Goal: Communication & Community: Share content

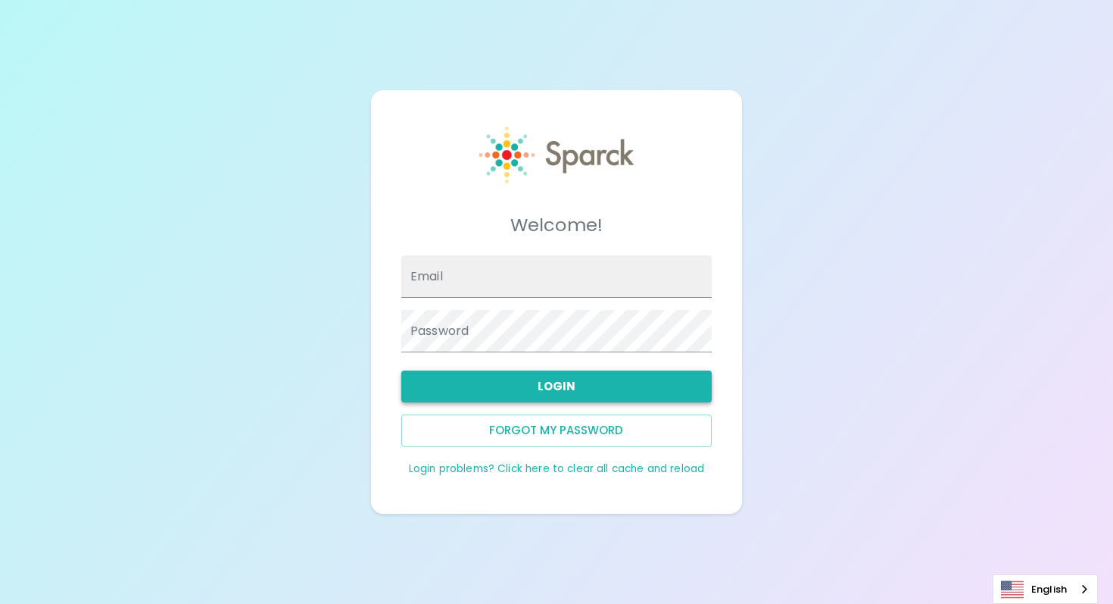
type input "[PERSON_NAME][EMAIL_ADDRESS][DOMAIN_NAME]"
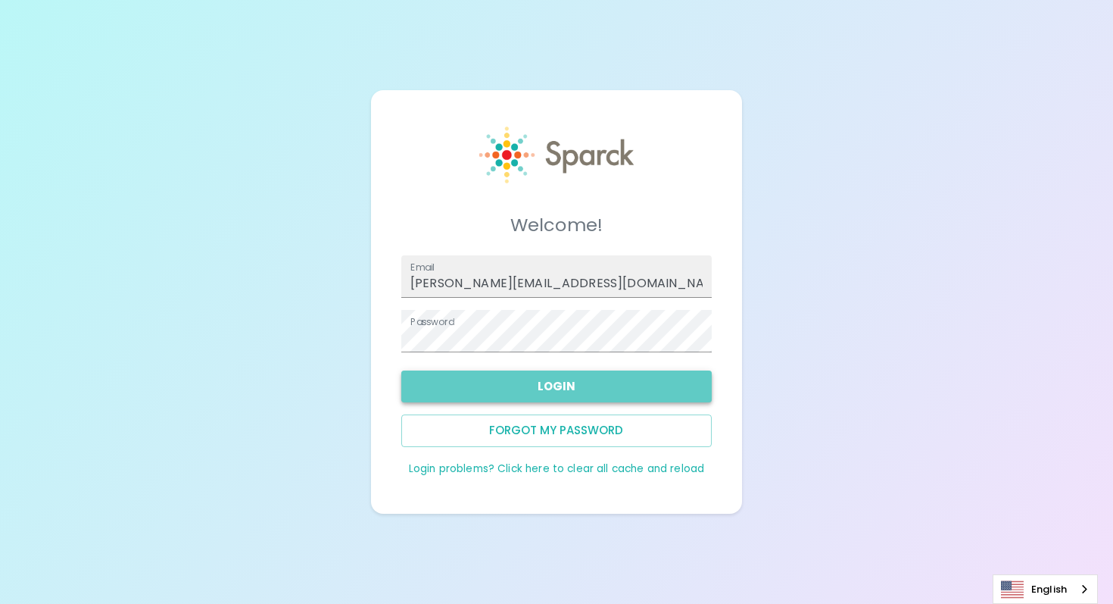
click at [576, 384] on button "Login" at bounding box center [556, 386] width 310 height 32
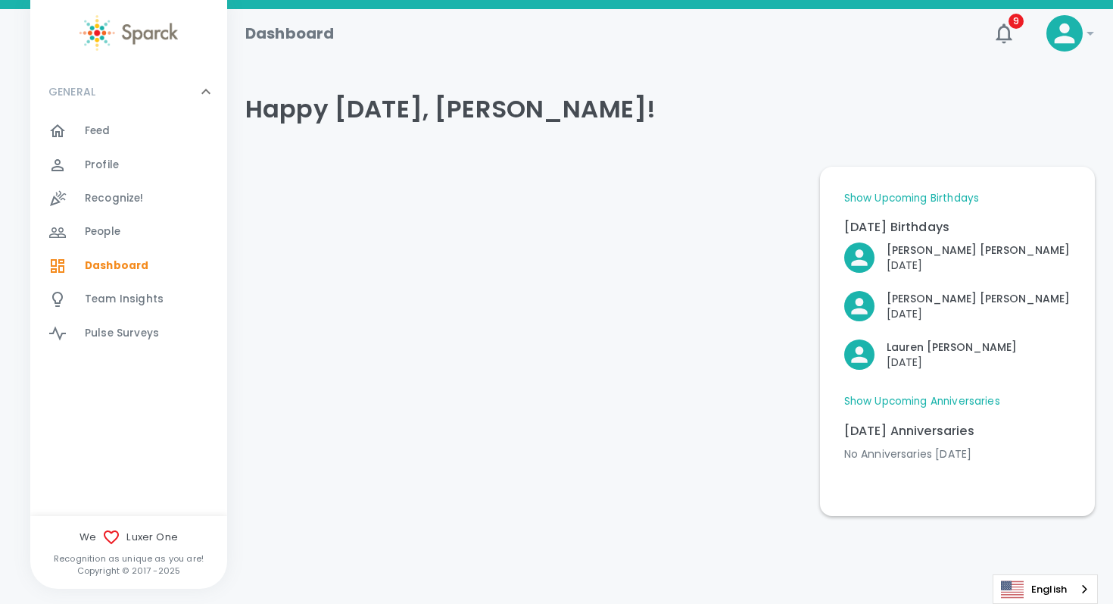
click at [1089, 30] on icon at bounding box center [1090, 33] width 18 height 18
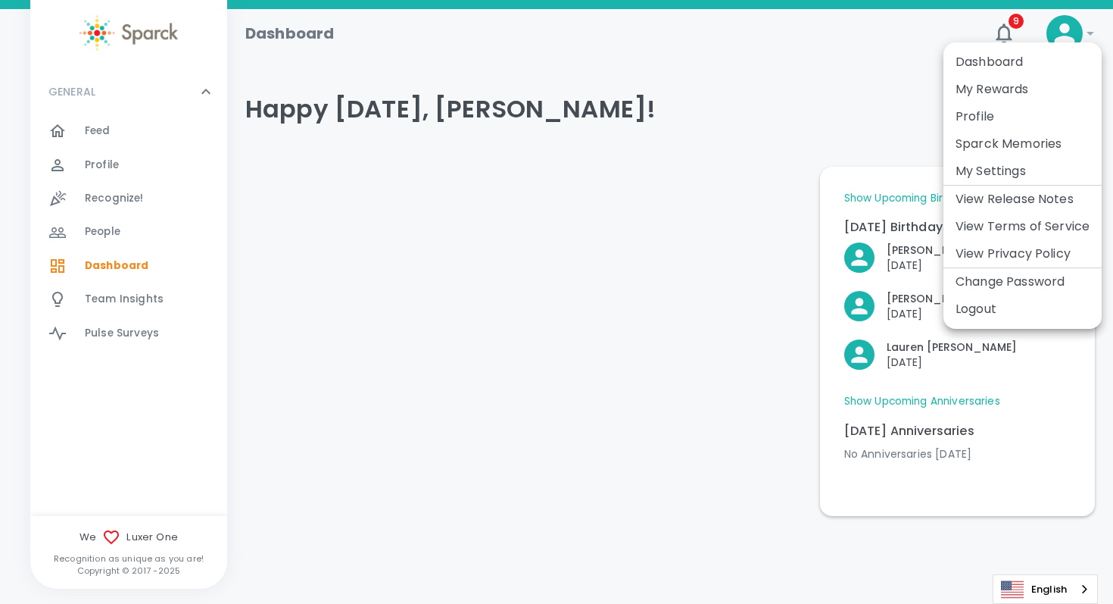
click at [598, 140] on div at bounding box center [556, 302] width 1113 height 604
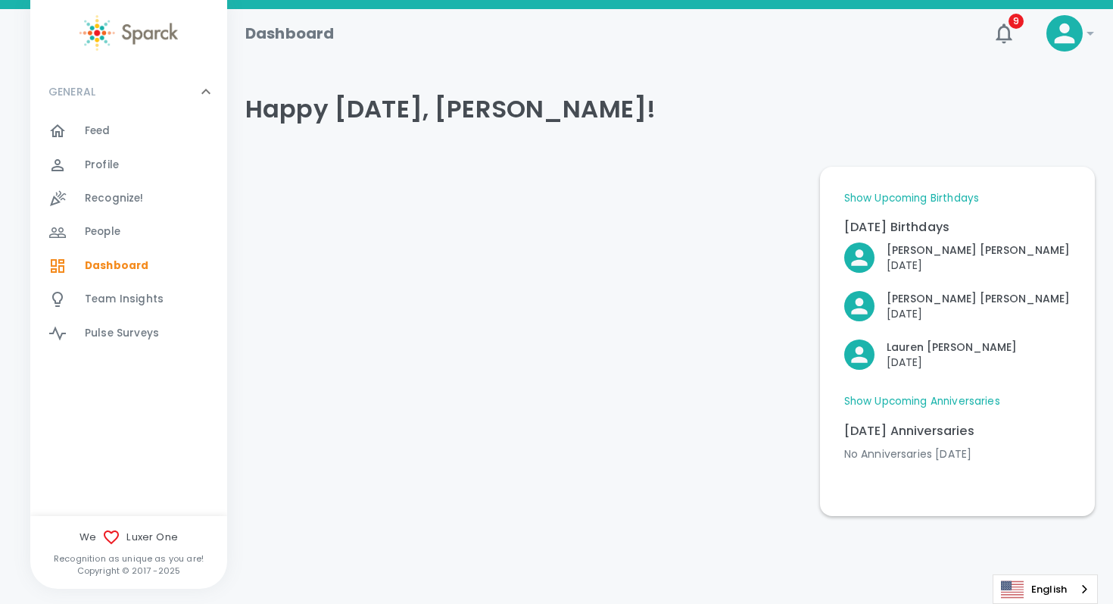
click at [131, 228] on div "People 0" at bounding box center [156, 231] width 142 height 21
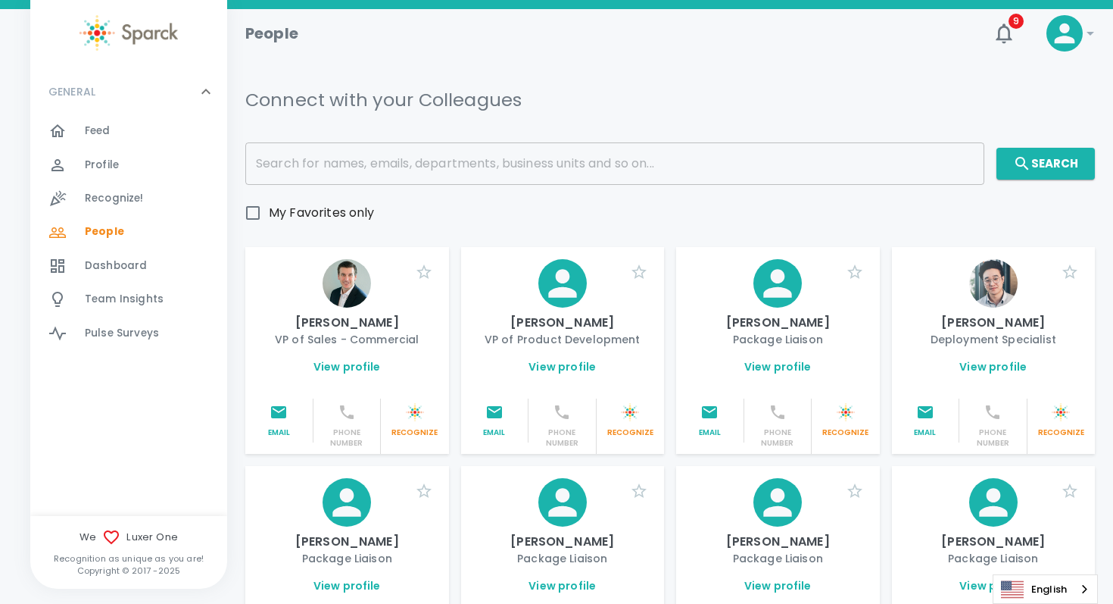
click at [133, 199] on span "Recognize!" at bounding box center [114, 198] width 59 height 15
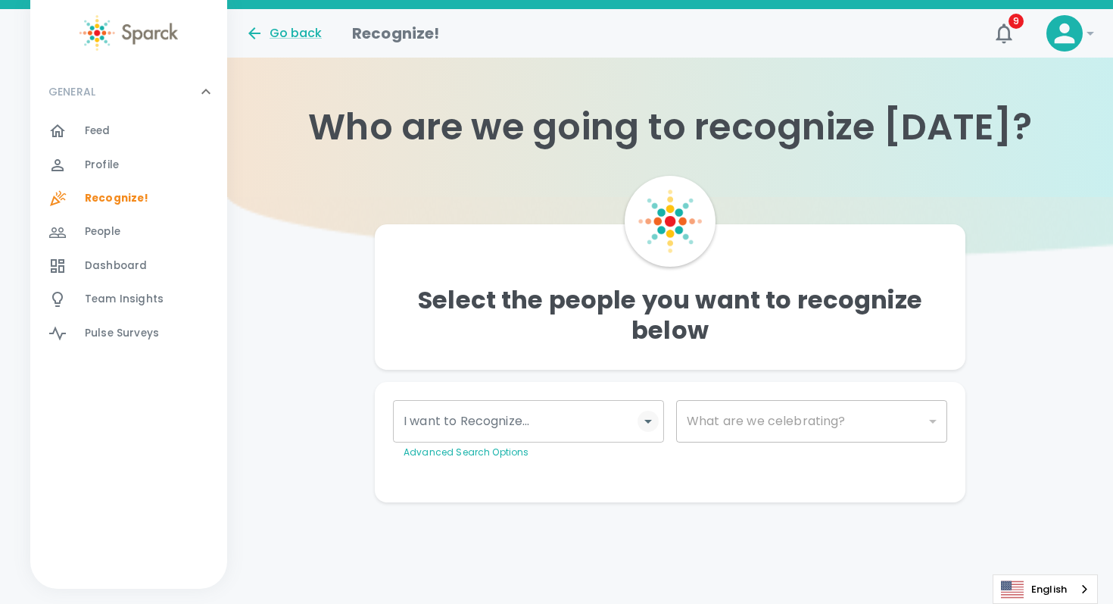
click at [655, 425] on icon "Open" at bounding box center [648, 421] width 18 height 18
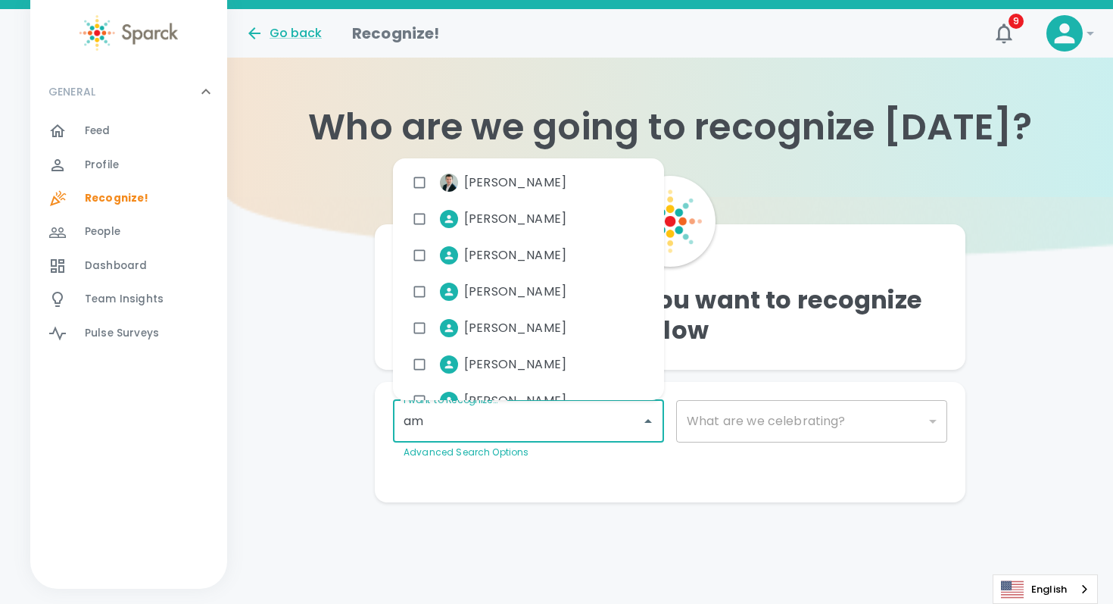
type input "a"
type input "mat"
click at [545, 187] on span "[PERSON_NAME]" at bounding box center [515, 182] width 102 height 18
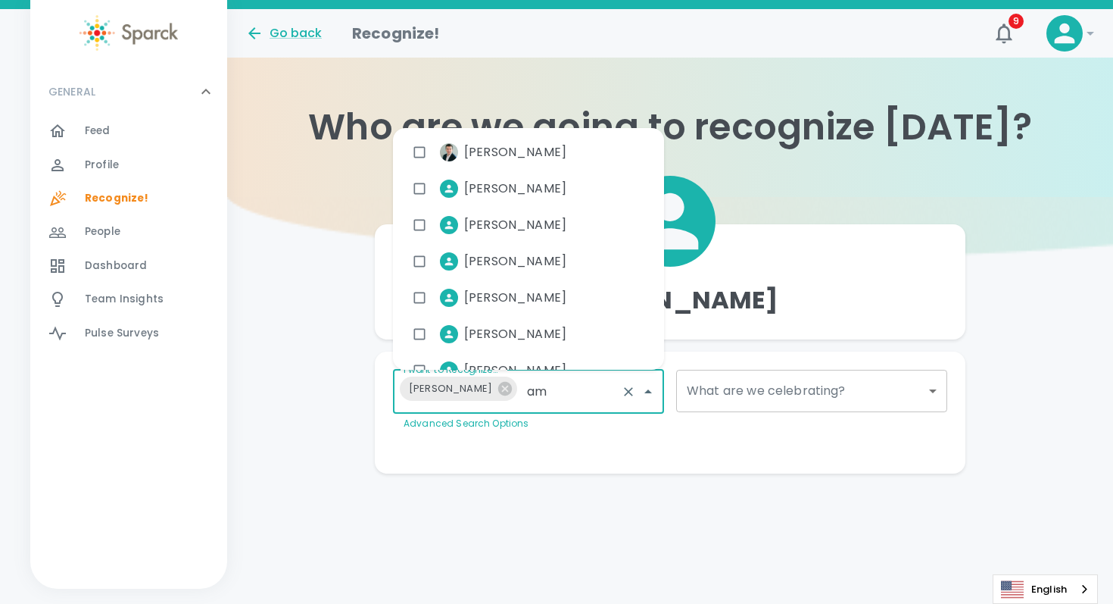
type input "amb"
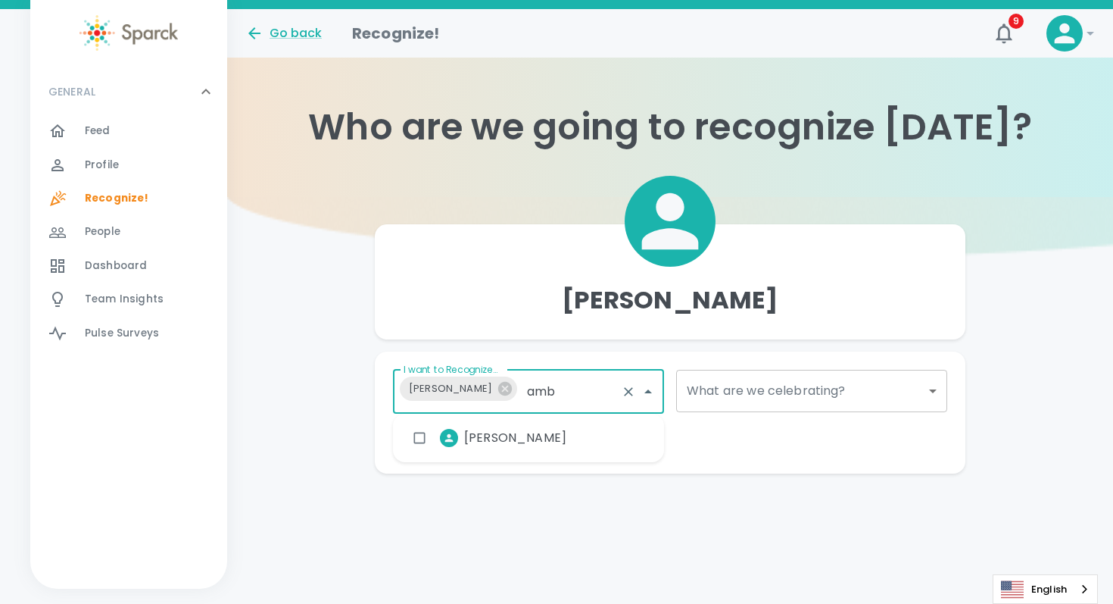
click at [551, 453] on li "[PERSON_NAME]" at bounding box center [491, 438] width 173 height 38
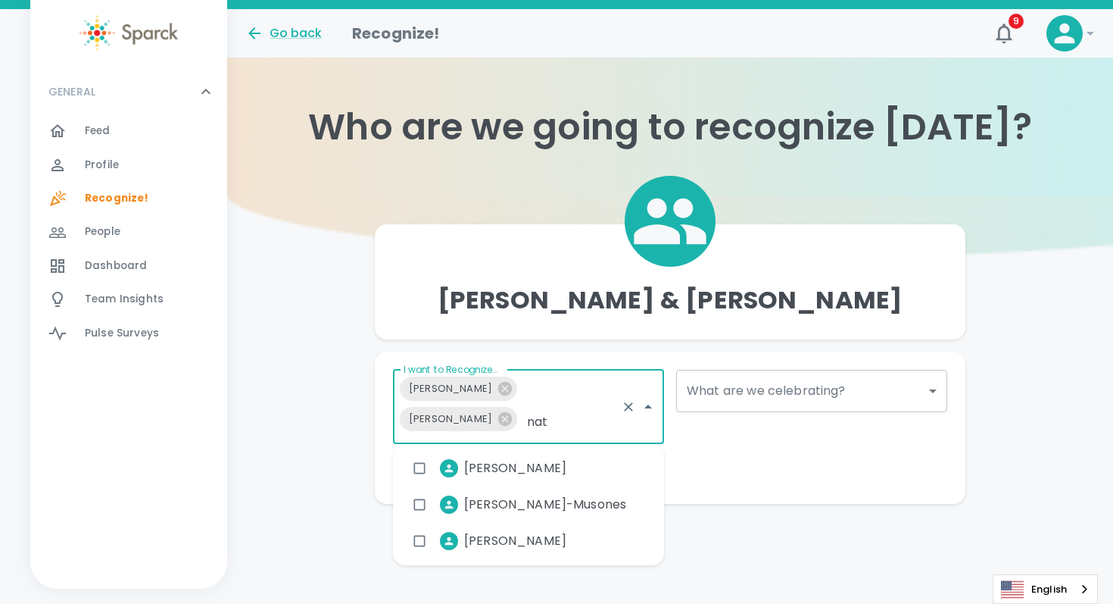
type input "nath"
click at [549, 491] on li "[PERSON_NAME]-Musones" at bounding box center [521, 504] width 233 height 38
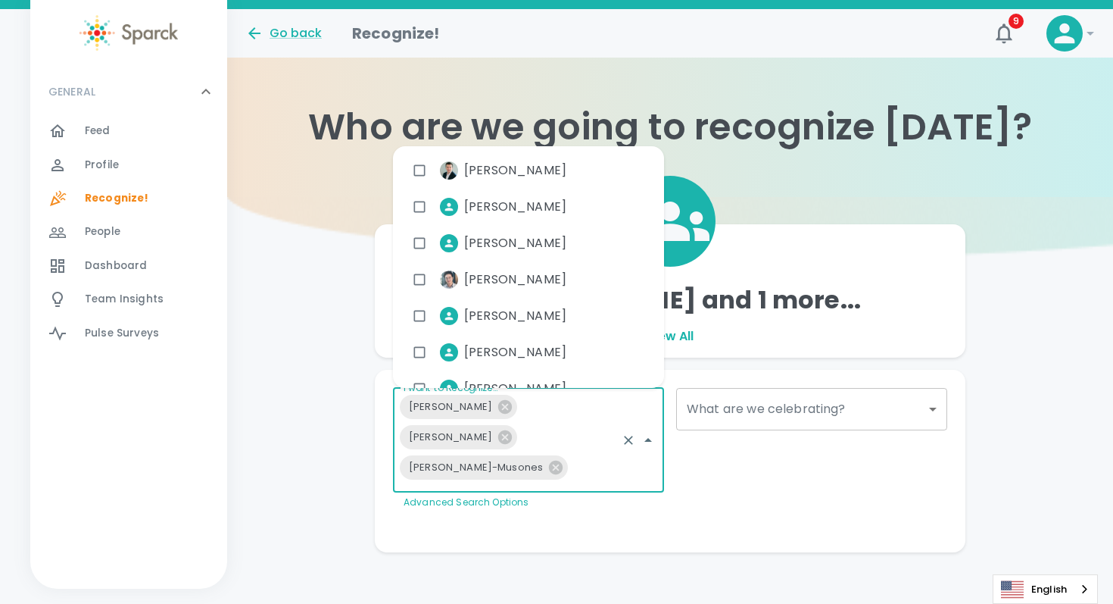
click at [747, 454] on div "What are we celebrating? ​ What are we celebrating?" at bounding box center [805, 443] width 283 height 134
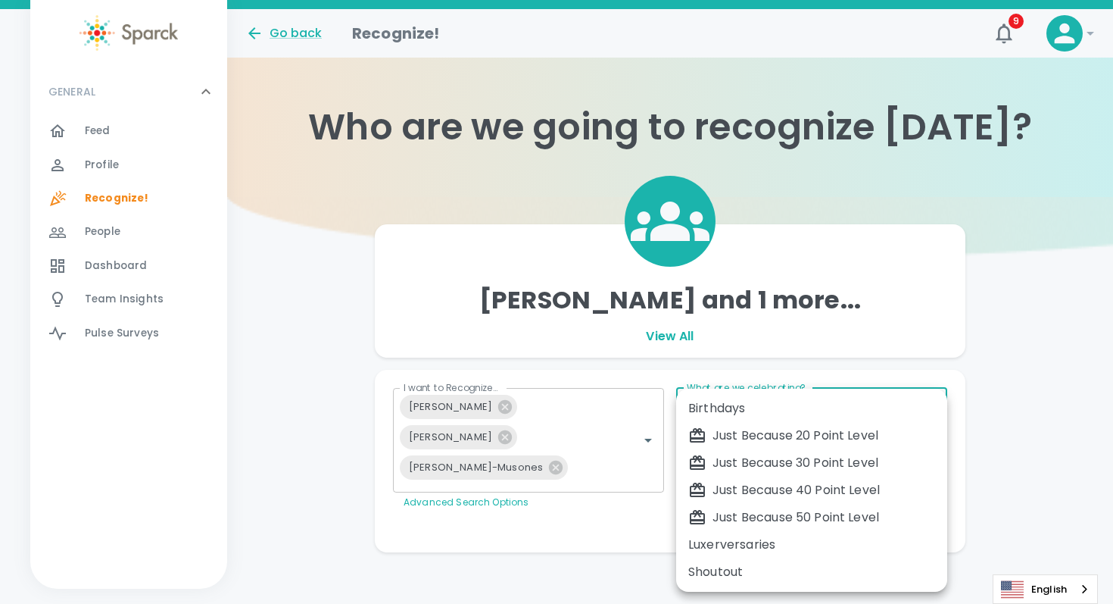
click at [765, 410] on body "Skip Navigation Go back Recognize! 9 ! GENERAL 0 Feed 0 Profile 0 Recognize! 0 …" at bounding box center [556, 306] width 1113 height 613
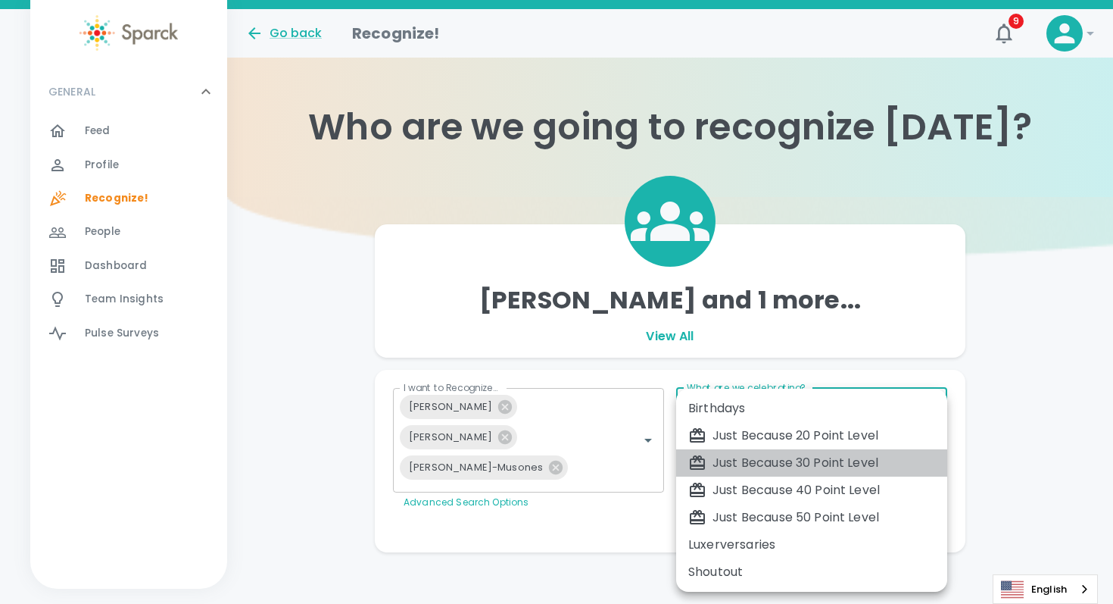
click at [807, 454] on div "Just Because 30 Point Level" at bounding box center [811, 463] width 247 height 18
type input "1696"
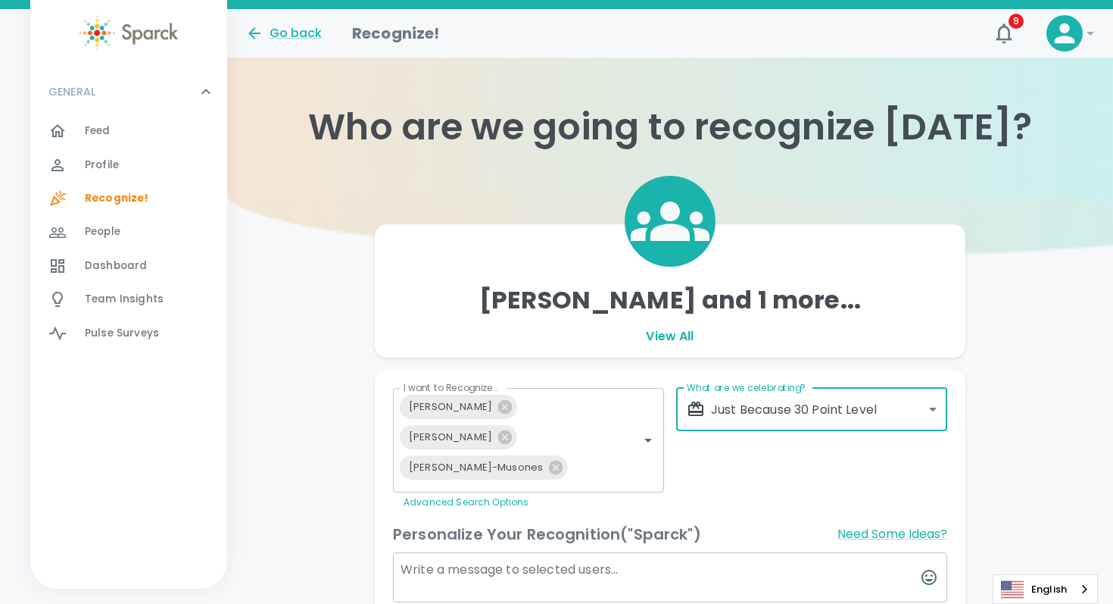
click at [786, 465] on div "What are we celebrating? Just Because 30 Point Level 1696 What are we celebrati…" at bounding box center [805, 443] width 283 height 134
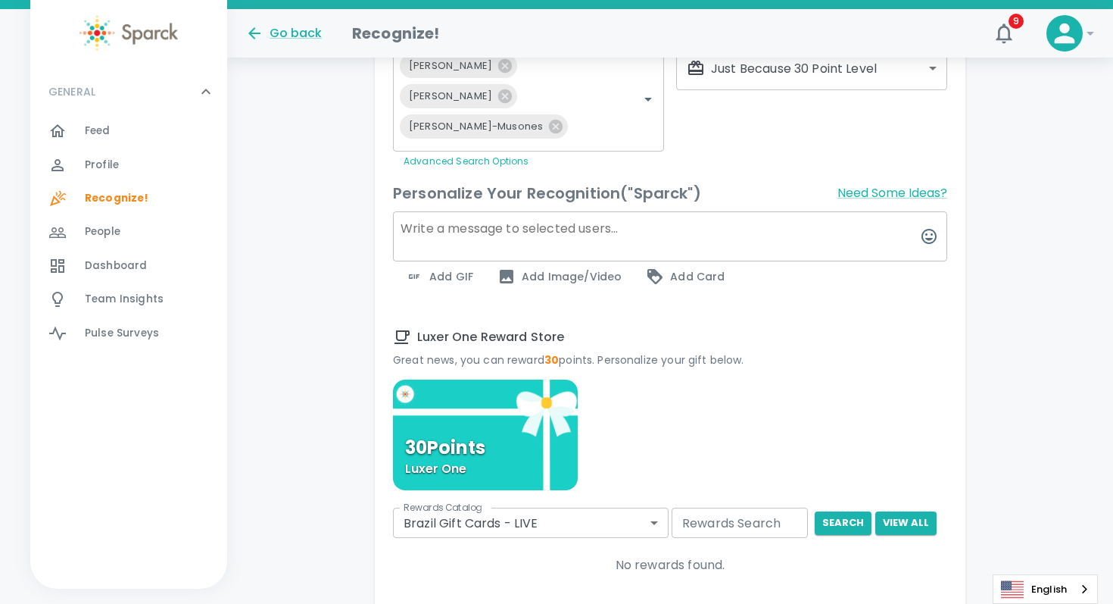
scroll to position [340, 0]
click at [642, 222] on textarea at bounding box center [670, 237] width 554 height 50
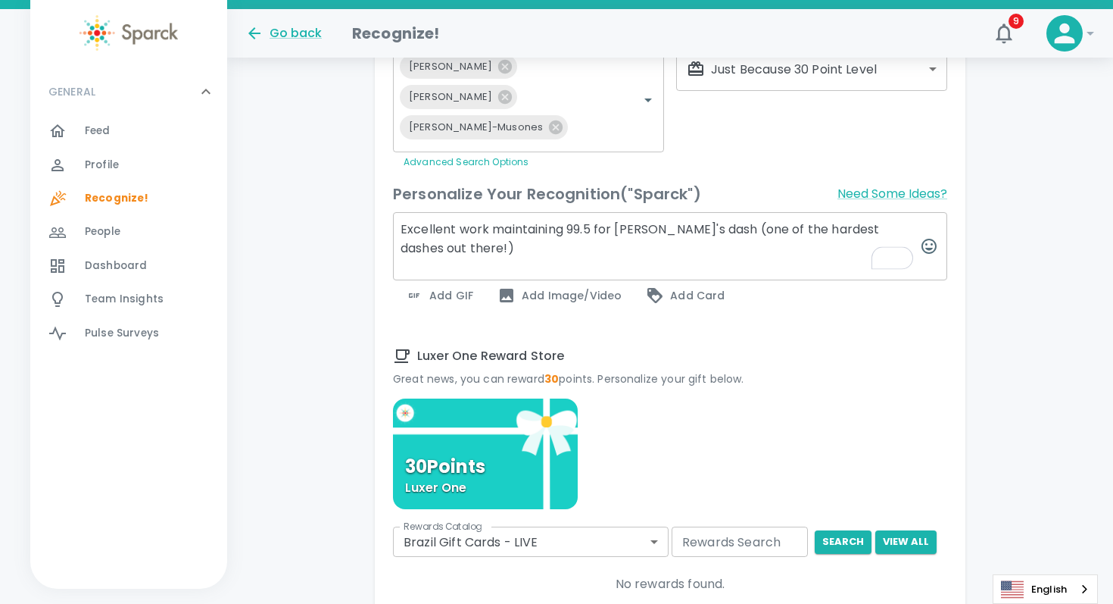
click at [572, 258] on textarea "Excellent work maintaining 99.5 for [PERSON_NAME]'s dash (one of the hardest da…" at bounding box center [670, 246] width 554 height 68
click at [695, 230] on textarea "Excellent work maintaining 99.5 for [PERSON_NAME]'s dash (one of the hardest da…" at bounding box center [670, 246] width 554 height 68
click at [609, 243] on textarea "Excellent work maintaining 99.5 for [PERSON_NAME]'s dash this week (one of the …" at bounding box center [670, 246] width 554 height 68
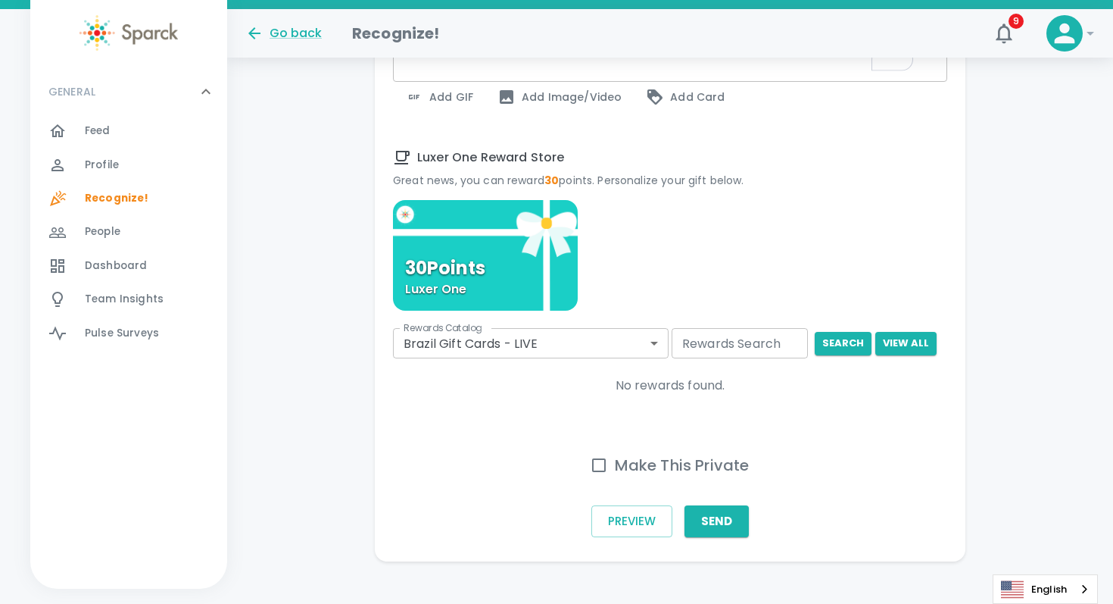
scroll to position [541, 0]
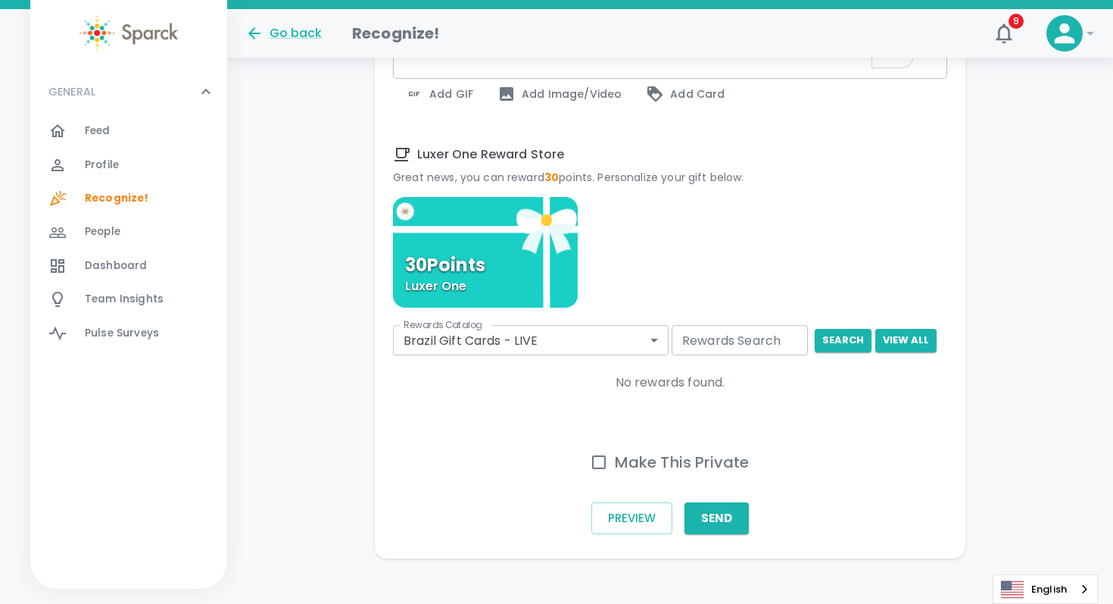
type textarea "Excellent work maintaining 99.5 for [PERSON_NAME]'s dash this week (one of the …"
click at [664, 333] on body "Skip Navigation Go back Recognize! 9 ! GENERAL 0 Feed 0 Profile 0 Recognize! 0 …" at bounding box center [556, 39] width 1113 height 1160
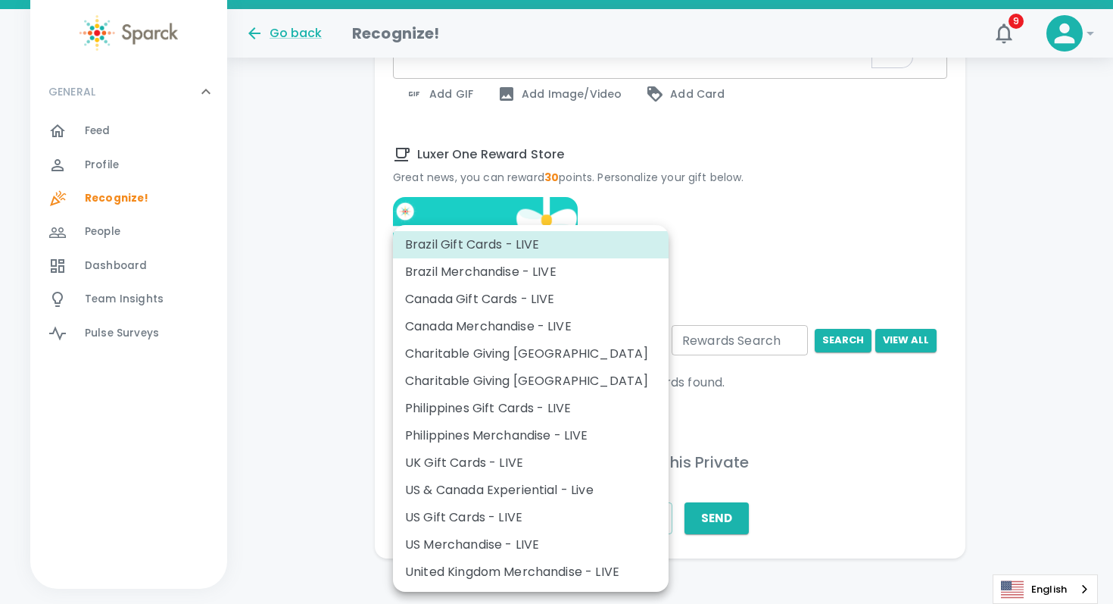
click at [527, 515] on li "US Gift Cards - LIVE" at bounding box center [531, 517] width 276 height 27
type input "877"
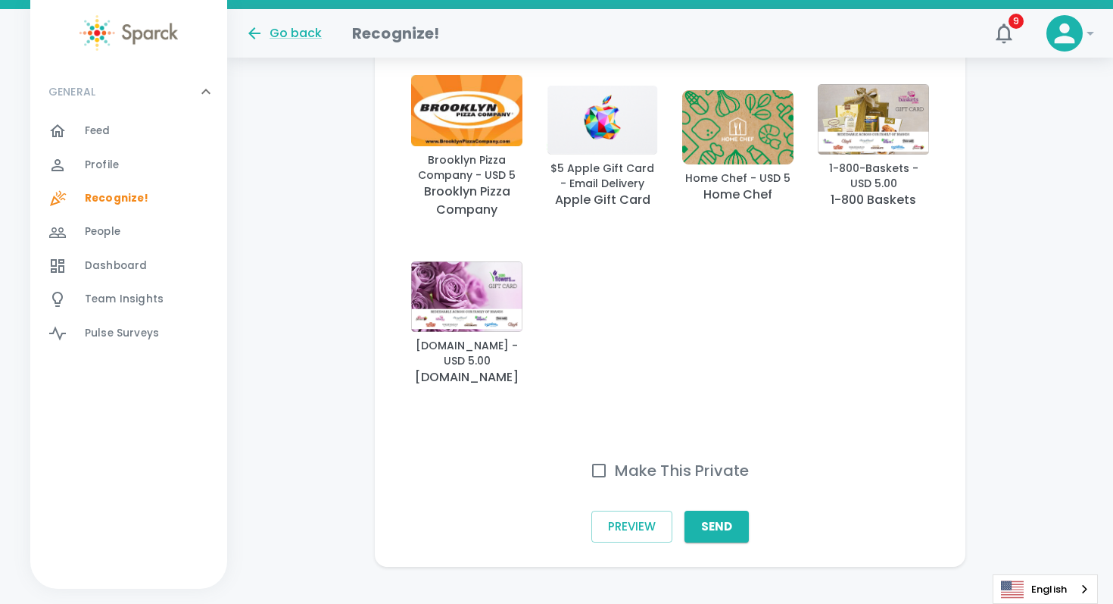
scroll to position [868, 0]
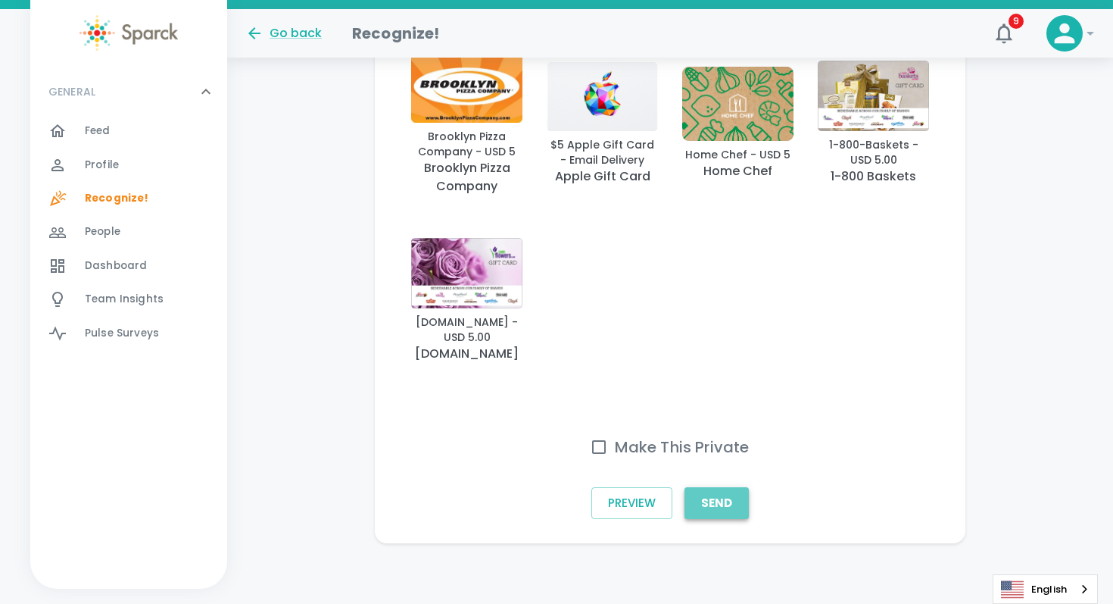
click at [722, 489] on button "Send" at bounding box center [717, 503] width 64 height 32
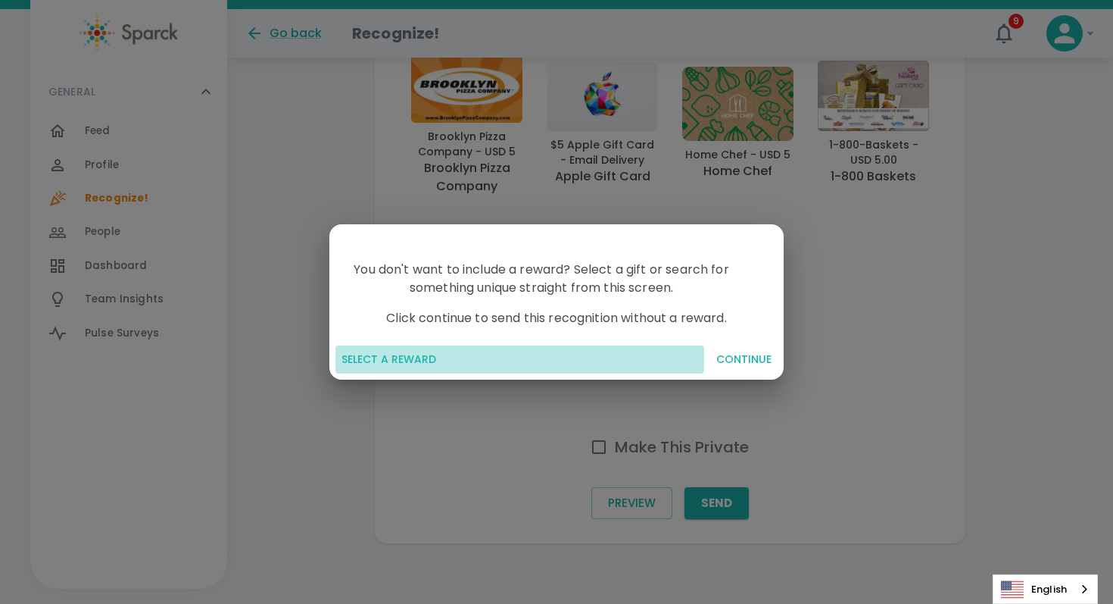
click at [426, 361] on button "SELECT A REWARD" at bounding box center [519, 359] width 369 height 28
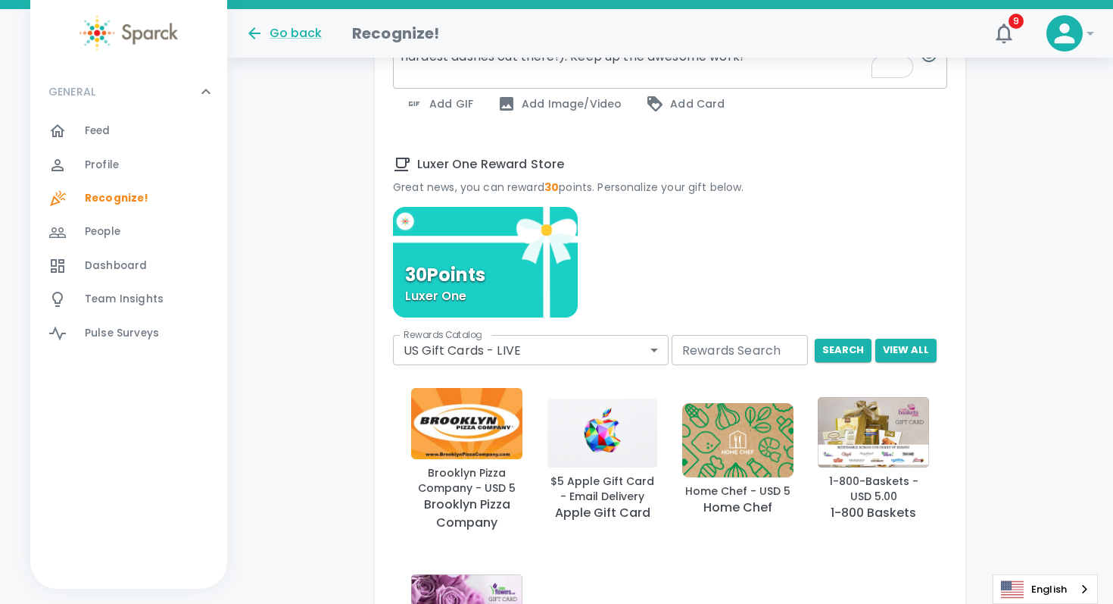
scroll to position [524, 0]
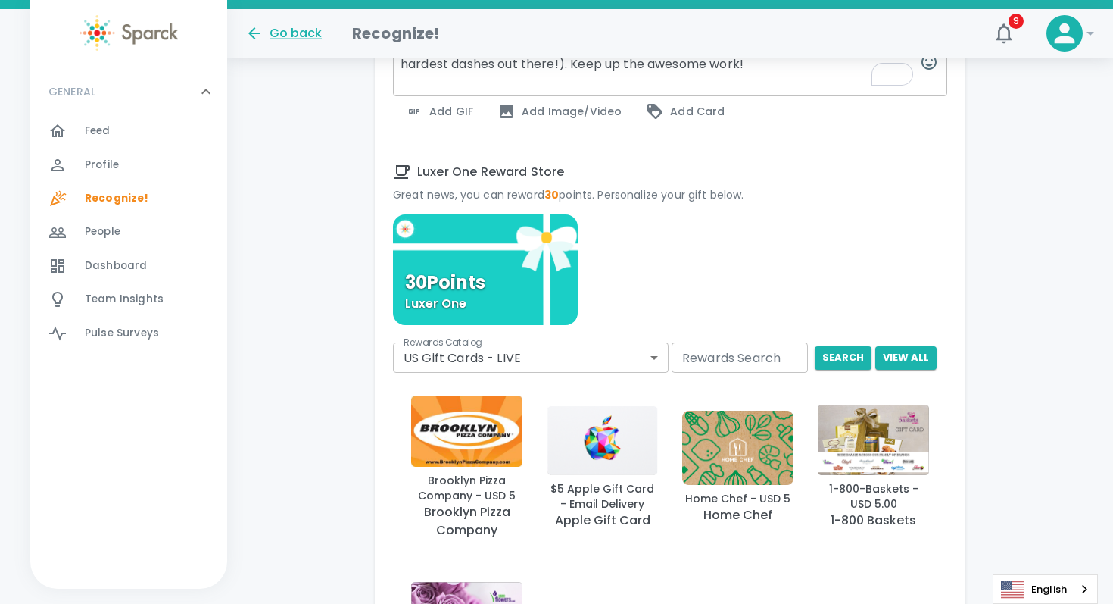
click at [723, 361] on input "Rewards Search" at bounding box center [740, 357] width 136 height 30
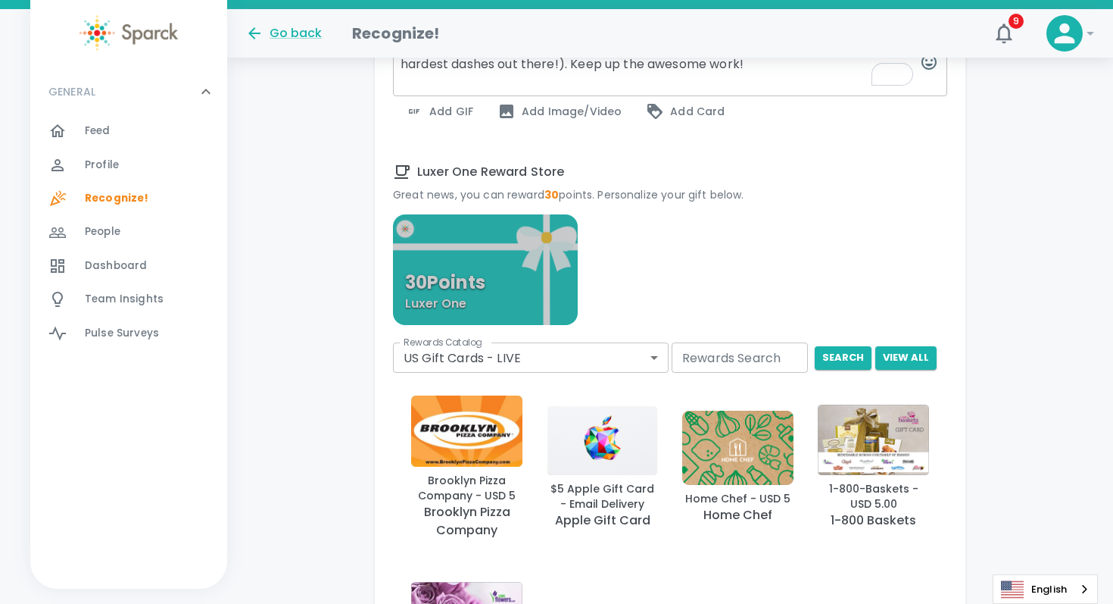
click at [479, 298] on div "30 Points Luxer One" at bounding box center [485, 269] width 185 height 111
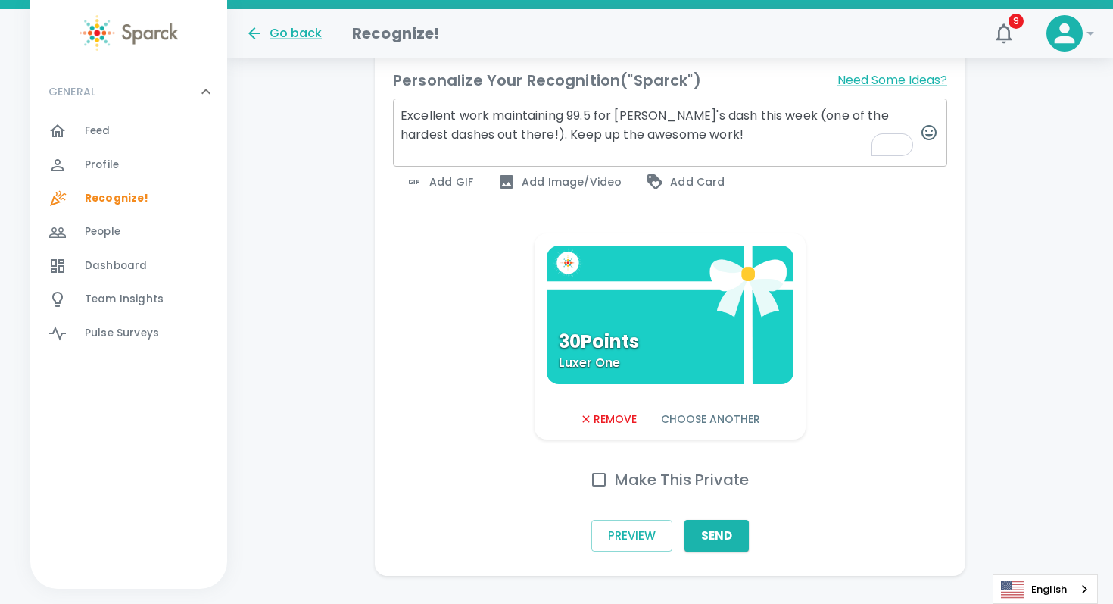
scroll to position [486, 0]
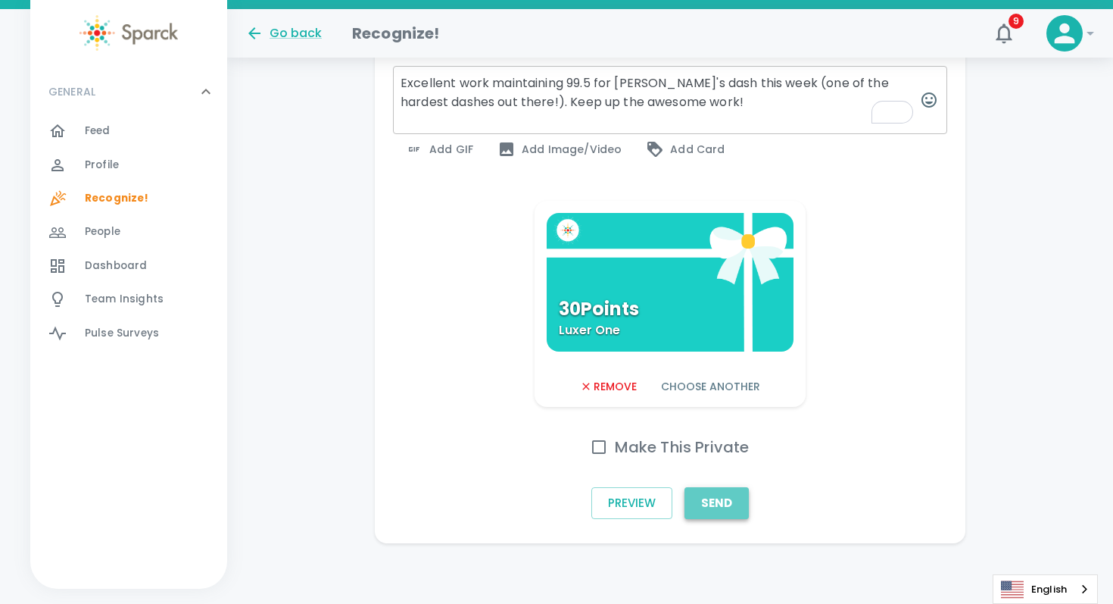
click at [733, 500] on button "Send" at bounding box center [717, 503] width 64 height 32
